Goal: Information Seeking & Learning: Learn about a topic

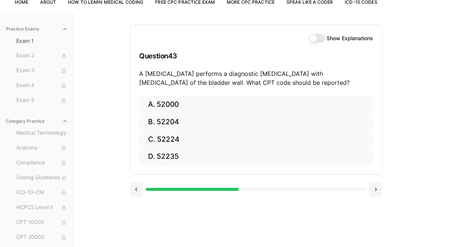
scroll to position [56, 0]
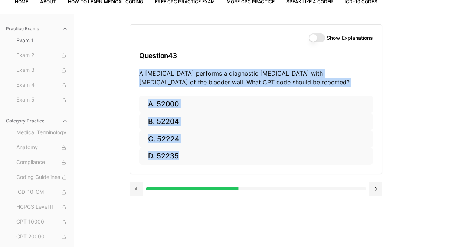
drag, startPoint x: 228, startPoint y: 171, endPoint x: 136, endPoint y: 72, distance: 135.5
click at [136, 72] on div "Show Explanations Question 43 A [MEDICAL_DATA] performs a diagnostic [MEDICAL_D…" at bounding box center [256, 99] width 252 height 150
copy div "A [MEDICAL_DATA] performs a diagnostic [MEDICAL_DATA] with [MEDICAL_DATA] of th…"
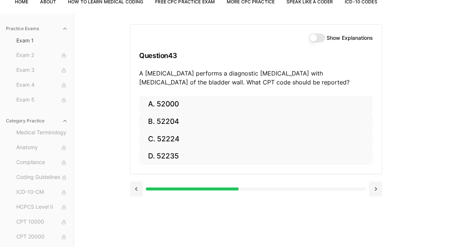
click at [102, 134] on div "Practice Exams Exam 1 Exam 2 Exam 3 Exam 4 Exam 5 Category Practice Medical Ter…" at bounding box center [237, 135] width 475 height 247
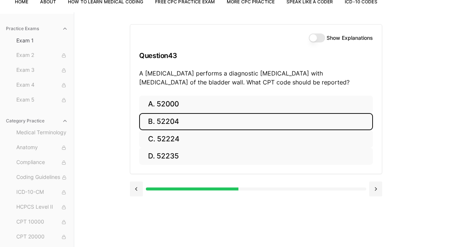
click at [183, 121] on button "B. 52204" at bounding box center [256, 121] width 234 height 17
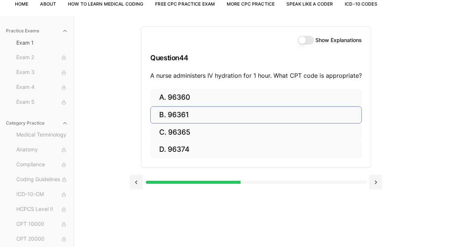
scroll to position [47, 0]
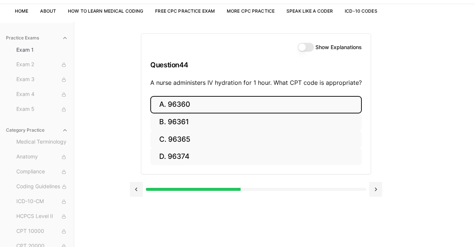
click at [258, 104] on button "A. 96360" at bounding box center [256, 104] width 212 height 17
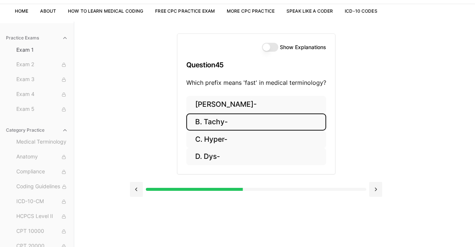
click at [238, 126] on button "B. Tachy-" at bounding box center [256, 121] width 140 height 17
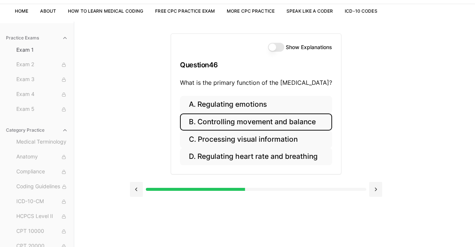
click at [238, 126] on button "B. Controlling movement and balance" at bounding box center [256, 121] width 152 height 17
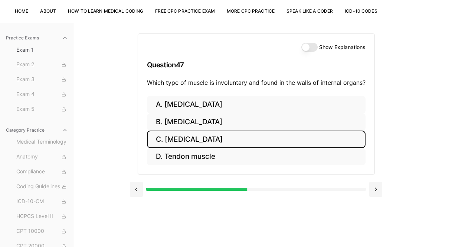
click at [222, 138] on button "C. [MEDICAL_DATA]" at bounding box center [256, 138] width 219 height 17
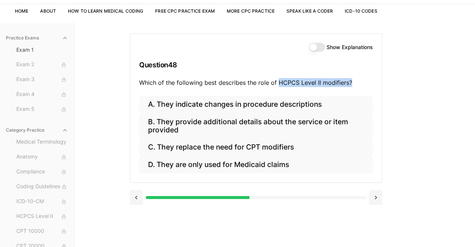
drag, startPoint x: 350, startPoint y: 83, endPoint x: 277, endPoint y: 78, distance: 73.0
click at [277, 78] on p "Which of the following best describes the role of HCPCS Level II modifiers?" at bounding box center [256, 82] width 234 height 9
copy p "HCPCS Level II modifiers?"
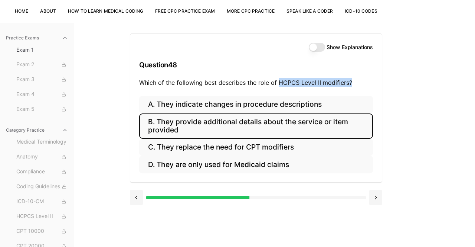
click at [254, 125] on button "B. They provide additional details about the service or item provided" at bounding box center [256, 125] width 234 height 25
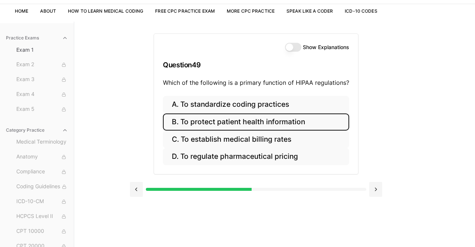
click at [254, 125] on button "B. To protect patient health information" at bounding box center [256, 121] width 186 height 17
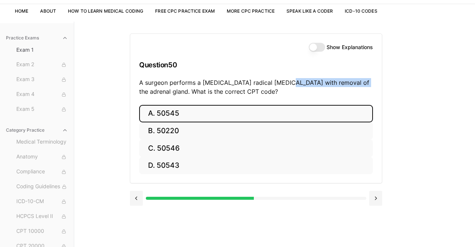
click at [247, 114] on button "A. 50545" at bounding box center [256, 113] width 234 height 17
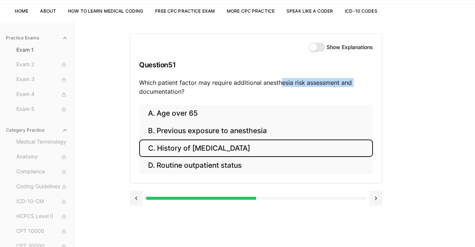
click at [216, 149] on button "C. History of [MEDICAL_DATA]" at bounding box center [256, 147] width 234 height 17
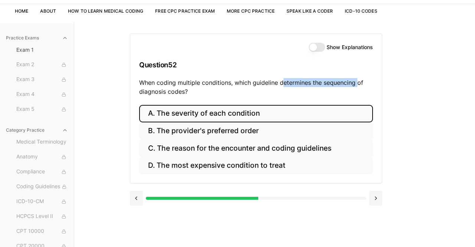
click at [232, 109] on button "A. The severity of each condition" at bounding box center [256, 113] width 234 height 17
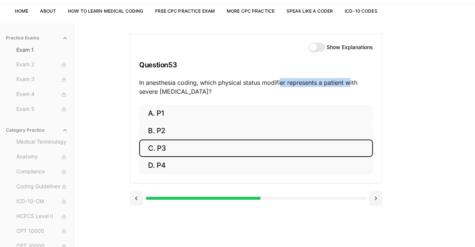
click at [237, 149] on button "C. P3" at bounding box center [256, 147] width 234 height 17
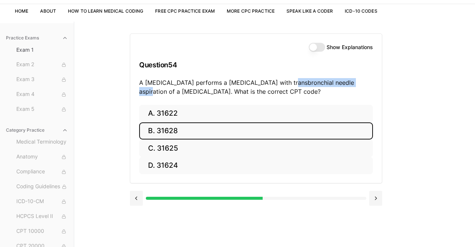
click at [222, 130] on button "B. 31628" at bounding box center [256, 130] width 234 height 17
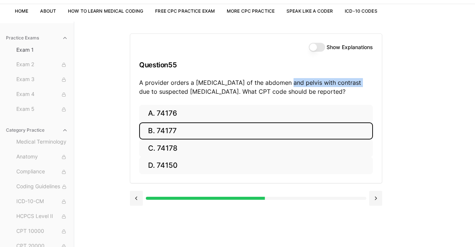
click at [207, 132] on button "B. 74177" at bounding box center [256, 130] width 234 height 17
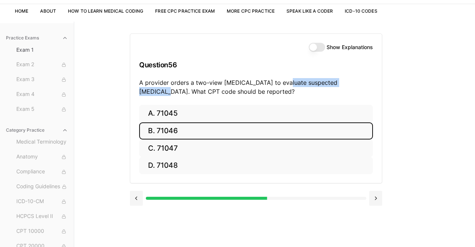
click at [207, 132] on button "B. 71046" at bounding box center [256, 130] width 234 height 17
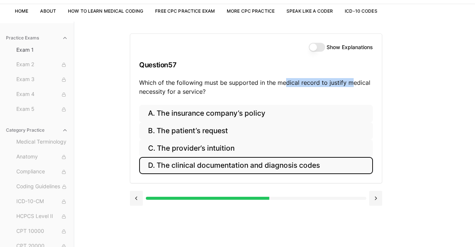
click at [226, 170] on button "D. The clinical documentation and diagnosis codes" at bounding box center [256, 165] width 234 height 17
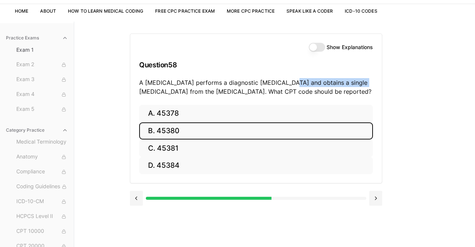
click at [186, 134] on button "B. 45380" at bounding box center [256, 130] width 234 height 17
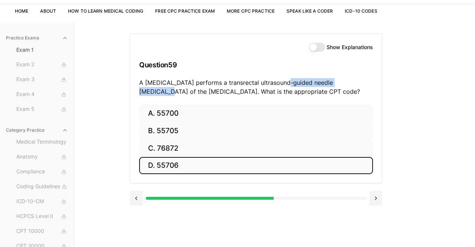
click at [182, 165] on button "D. 55706" at bounding box center [256, 165] width 234 height 17
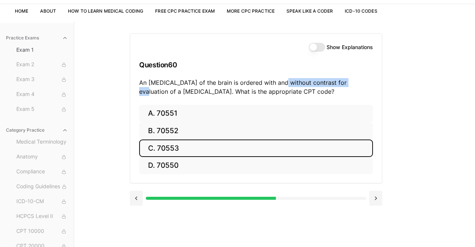
click at [192, 147] on button "C. 70553" at bounding box center [256, 147] width 234 height 17
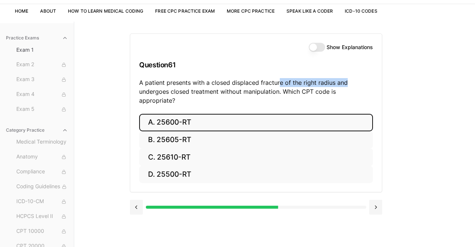
click at [211, 116] on button "A. 25600-RT" at bounding box center [256, 122] width 234 height 17
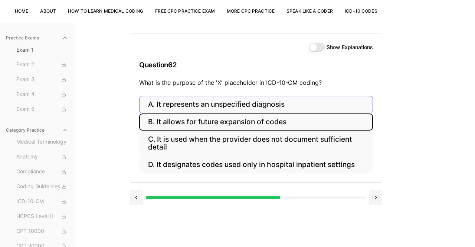
click at [211, 116] on button "B. It allows for future expansion of codes" at bounding box center [256, 121] width 234 height 17
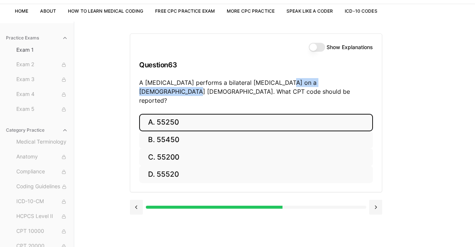
click at [253, 115] on button "A. 55250" at bounding box center [256, 122] width 234 height 17
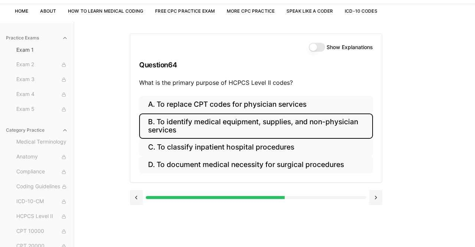
click at [268, 127] on button "B. To identify medical equipment, supplies, and non-physician services" at bounding box center [256, 125] width 234 height 25
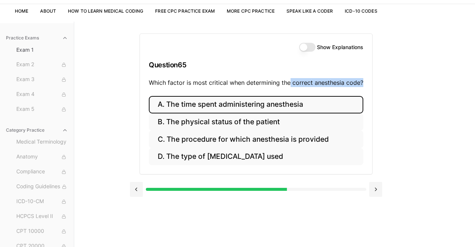
click at [312, 107] on button "A. The time spent administering anesthesia" at bounding box center [256, 104] width 215 height 17
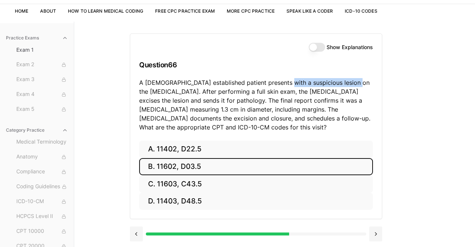
click at [192, 169] on button "B. 11602, D03.5" at bounding box center [256, 166] width 234 height 17
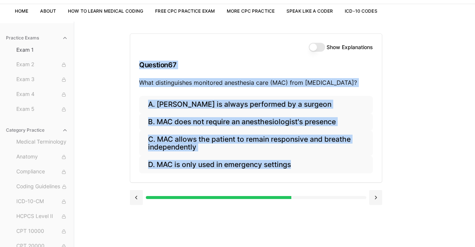
drag, startPoint x: 314, startPoint y: 177, endPoint x: 137, endPoint y: 63, distance: 210.5
click at [137, 63] on div "Show Explanations Question 67 What distinguishes monitored anesthesia care (MAC…" at bounding box center [256, 107] width 252 height 149
copy div "Question 67 What distinguishes monitored anesthesia care (MAC) from [MEDICAL_DA…"
click at [385, 117] on div "Show Explanations Question 67 What distinguishes monitored anesthesia care (MAC…" at bounding box center [275, 145] width 290 height 247
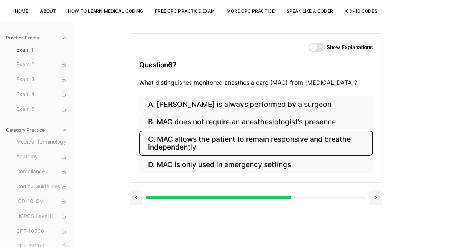
click at [320, 140] on button "C. MAC allows the patient to remain responsive and breathe independently" at bounding box center [256, 142] width 234 height 25
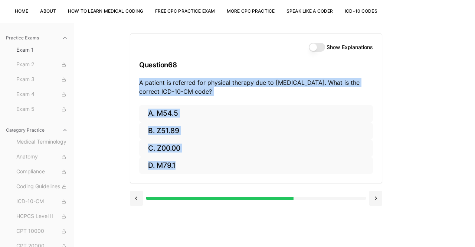
drag, startPoint x: 224, startPoint y: 174, endPoint x: 136, endPoint y: 76, distance: 131.9
click at [136, 76] on div "Show Explanations Question 68 A patient is referred for physical therapy due to…" at bounding box center [256, 108] width 252 height 150
copy div "A patient is referred for physical therapy due to [MEDICAL_DATA]. What is the c…"
click at [224, 72] on h3 "Question 68" at bounding box center [256, 65] width 234 height 22
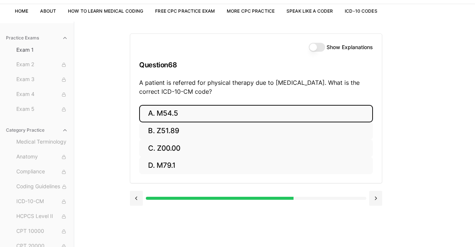
click at [184, 114] on button "A. M54.5" at bounding box center [256, 113] width 234 height 17
click at [184, 114] on button "A. 25260" at bounding box center [256, 113] width 234 height 17
click at [180, 107] on button "A. 61312" at bounding box center [256, 113] width 234 height 17
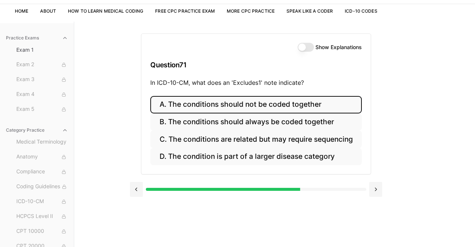
click at [300, 107] on button "A. The conditions should not be coded together" at bounding box center [255, 104] width 211 height 17
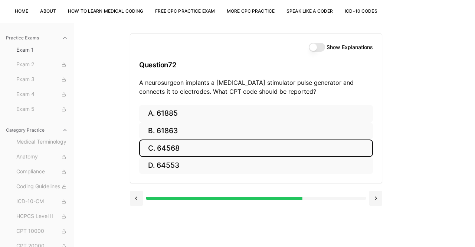
click at [201, 144] on button "C. 64568" at bounding box center [256, 147] width 234 height 17
